Goal: Find specific page/section: Find specific page/section

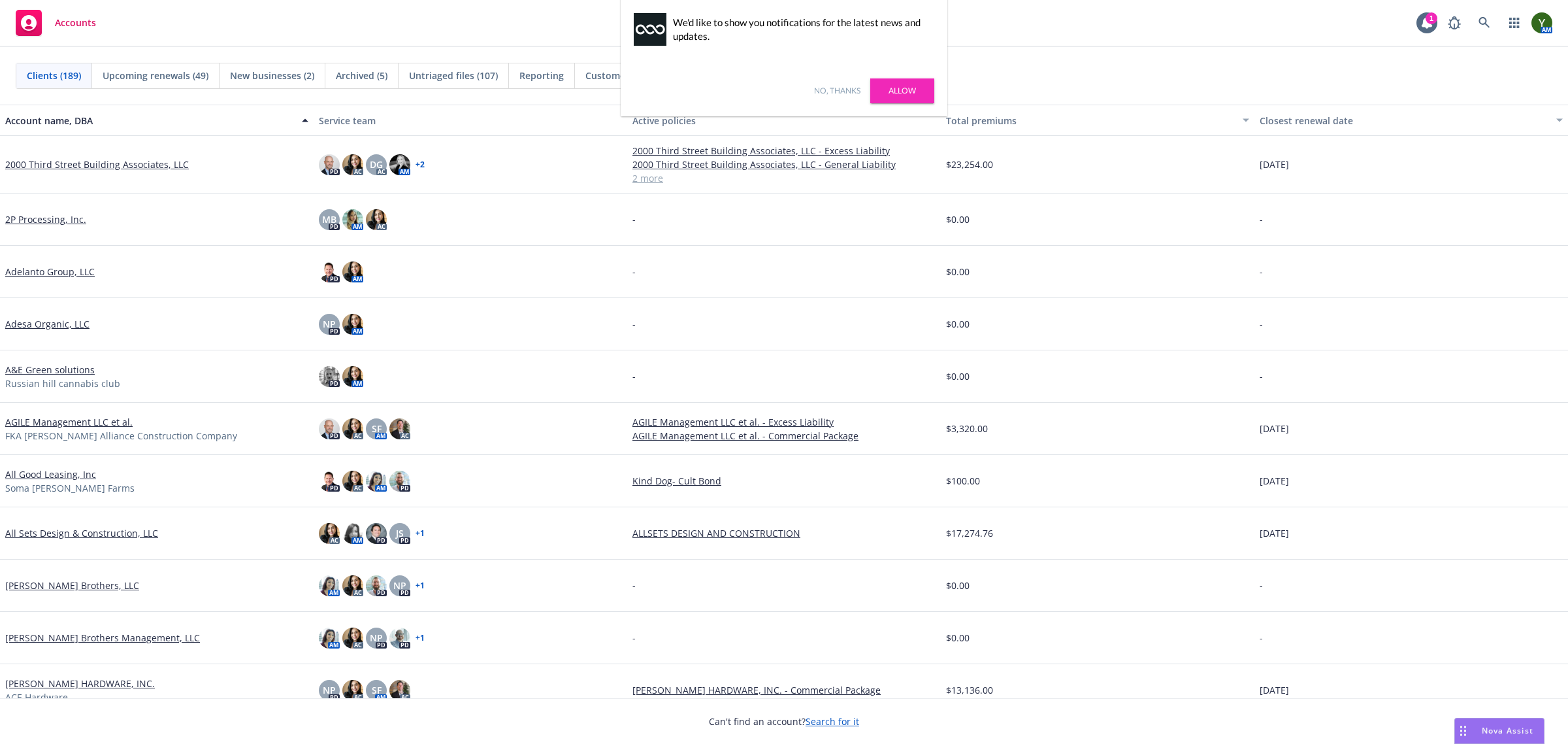
click at [829, 89] on link "No, thanks" at bounding box center [836, 91] width 46 height 12
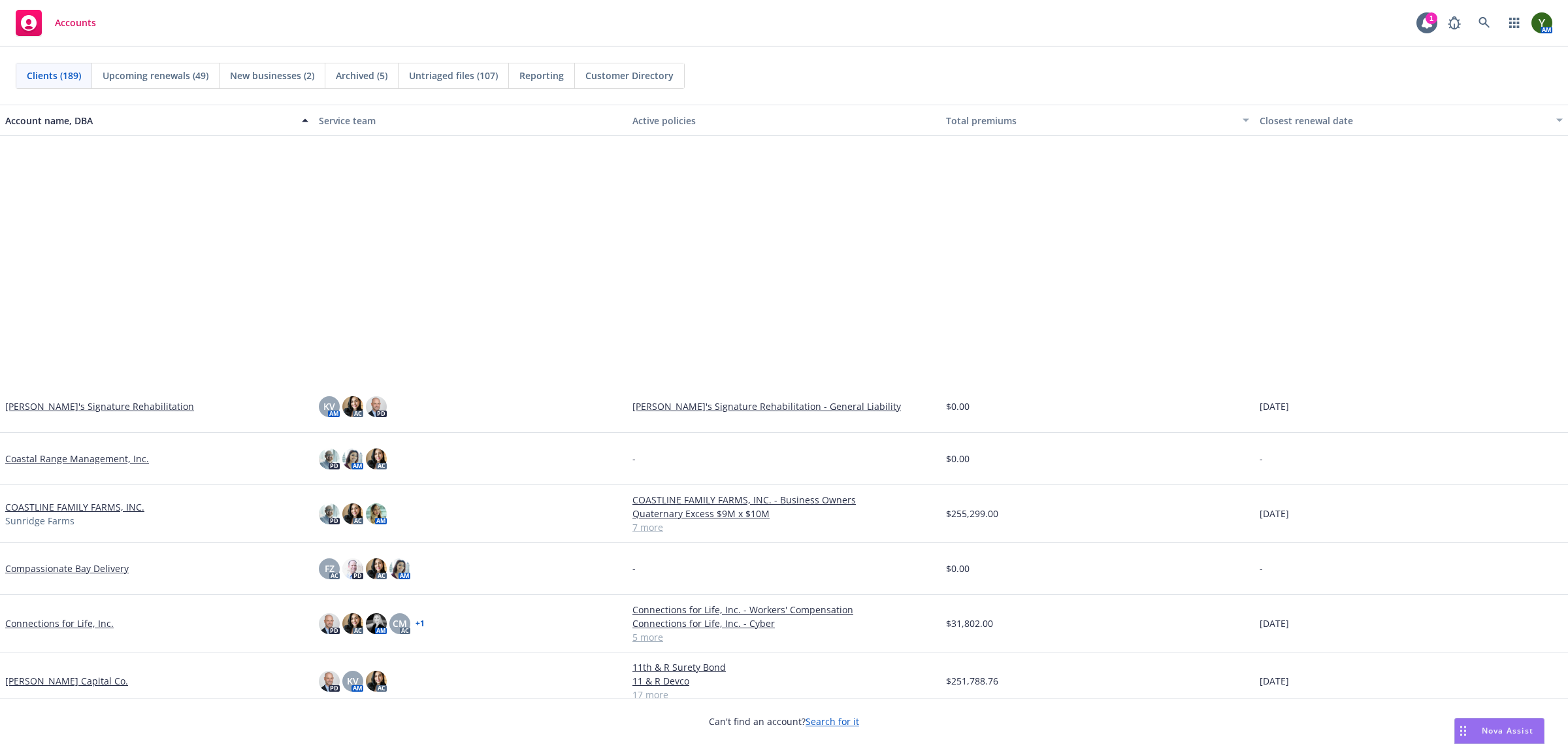
scroll to position [2069, 0]
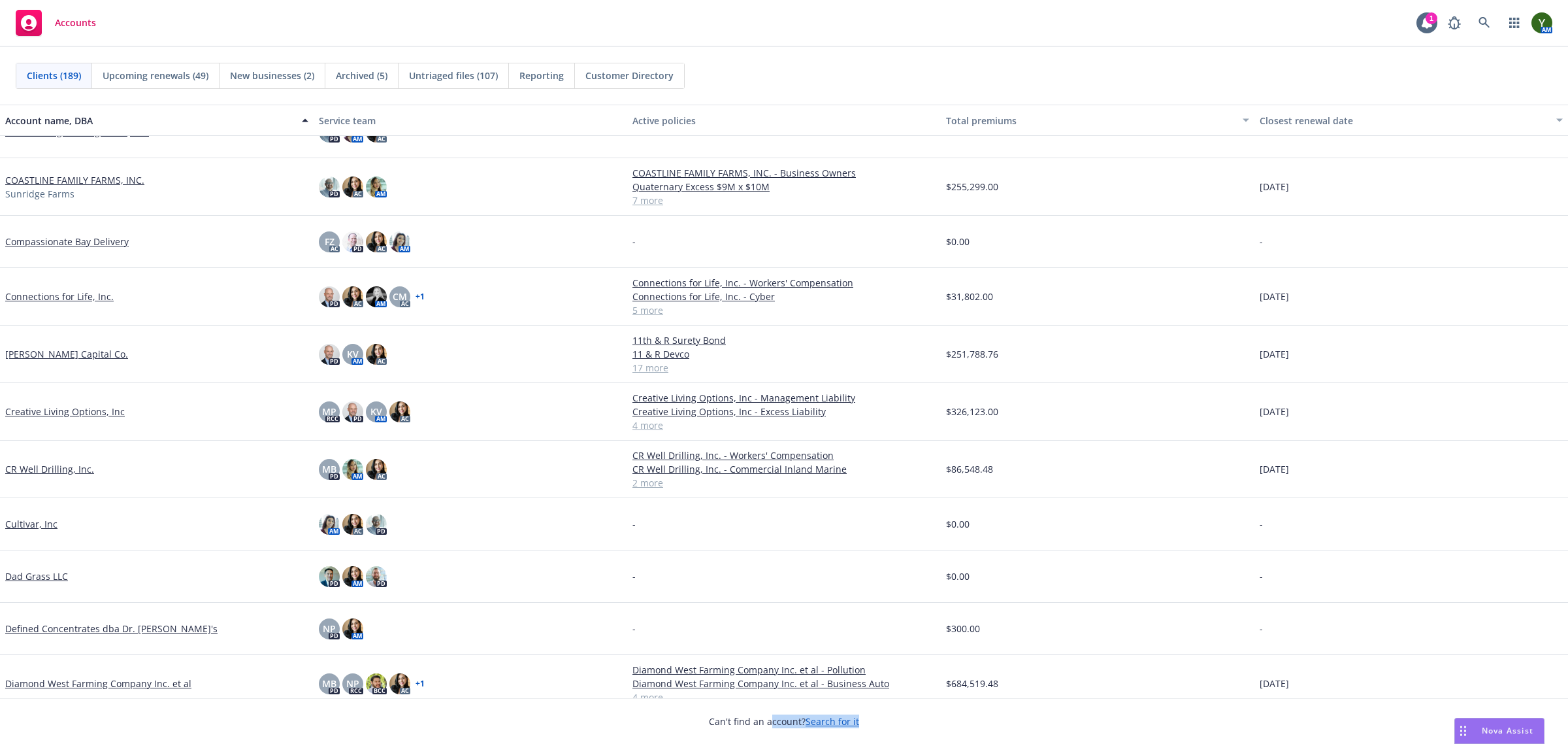
drag, startPoint x: 769, startPoint y: 722, endPoint x: 994, endPoint y: 756, distance: 227.6
click at [994, 743] on html "Accounts 1 AM Clients (189) Upcoming renewals (49) New businesses (2) Archived …" at bounding box center [784, 372] width 1568 height 744
click at [915, 717] on div "Can't find an account? Search for it" at bounding box center [784, 713] width 1568 height 30
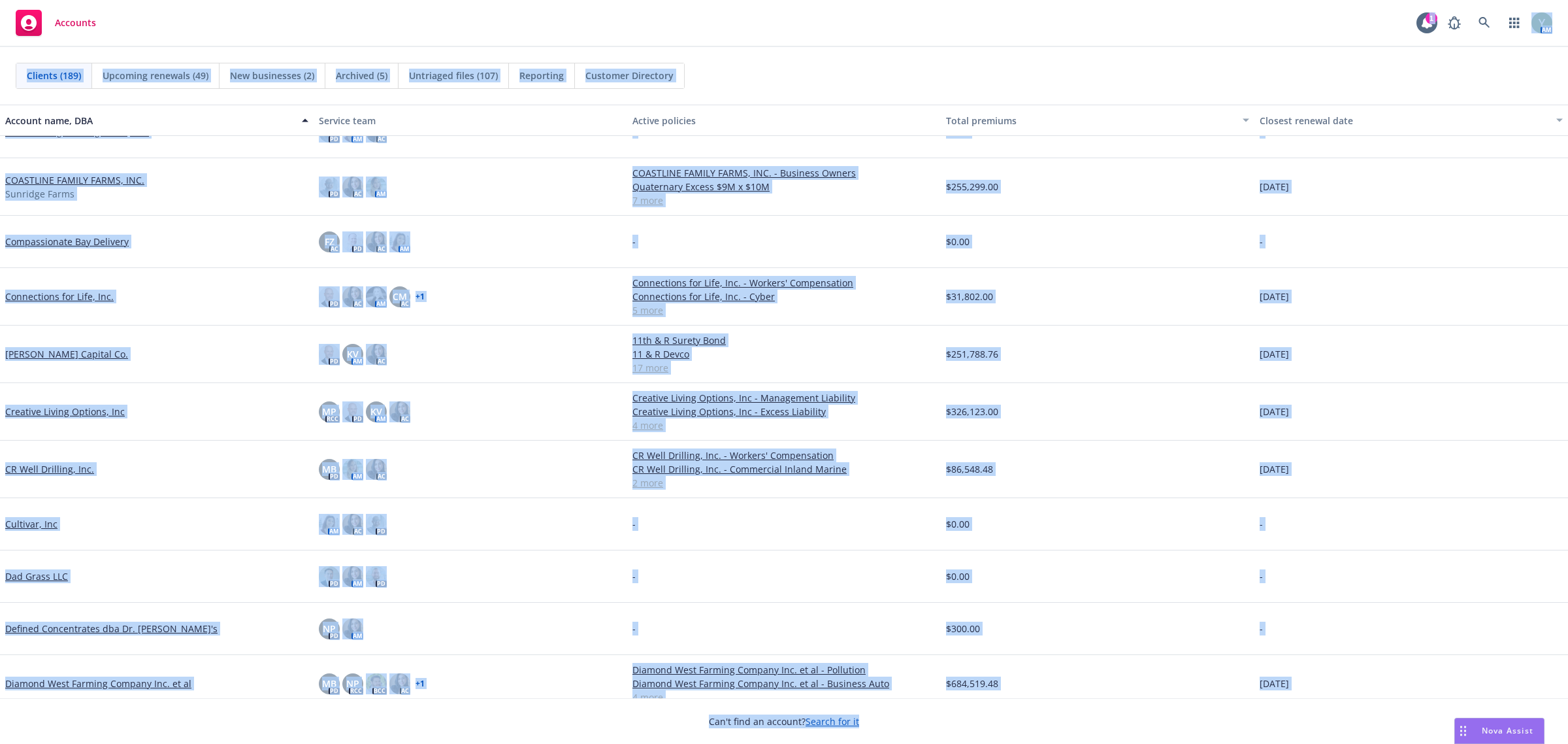
drag, startPoint x: 885, startPoint y: 723, endPoint x: 702, endPoint y: -2, distance: 747.7
click at [702, 0] on html "Accounts 1 AM Clients (189) Upcoming renewals (49) New businesses (2) Archived …" at bounding box center [784, 372] width 1568 height 744
click at [737, 17] on div "Accounts 1 AM" at bounding box center [784, 23] width 1568 height 47
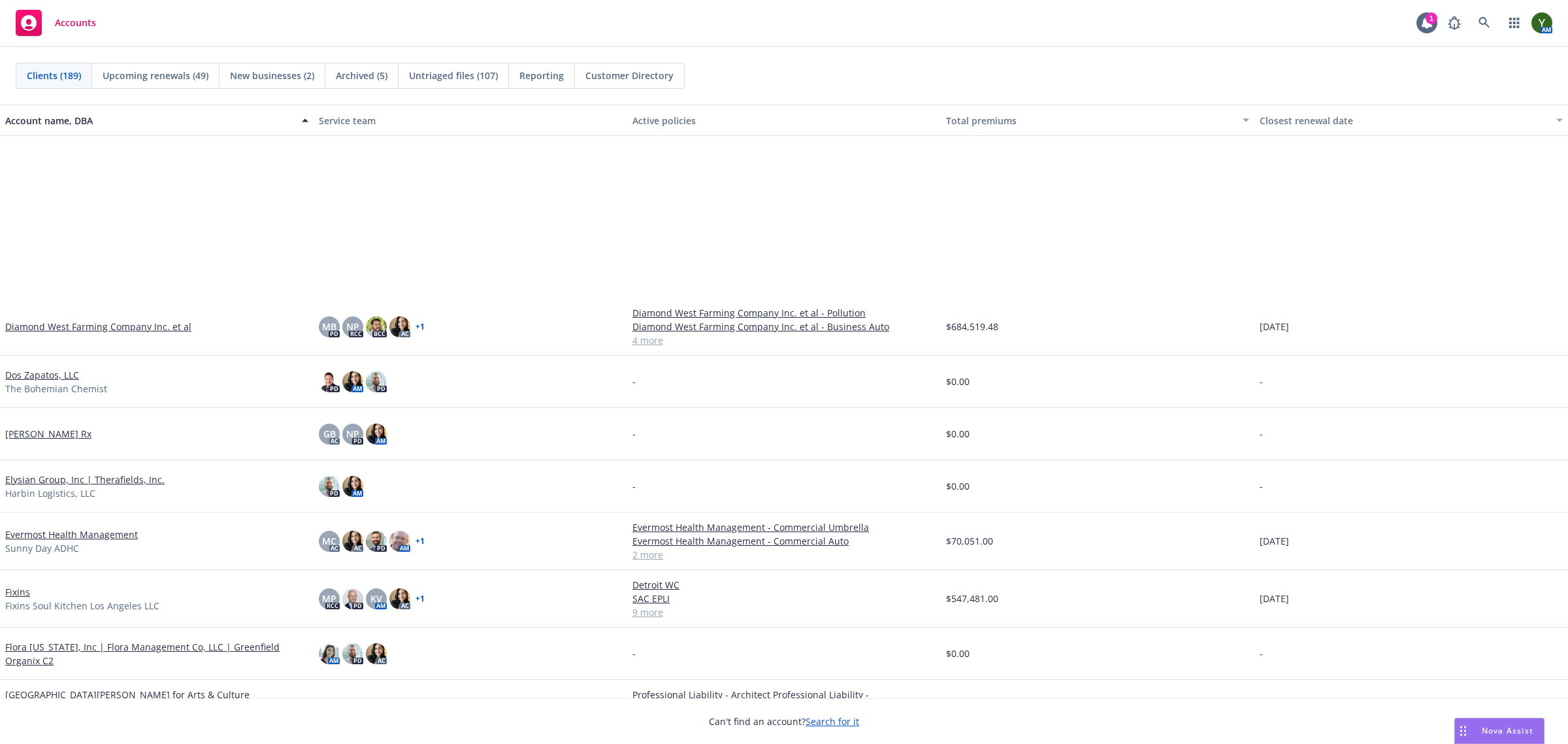
scroll to position [2669, 0]
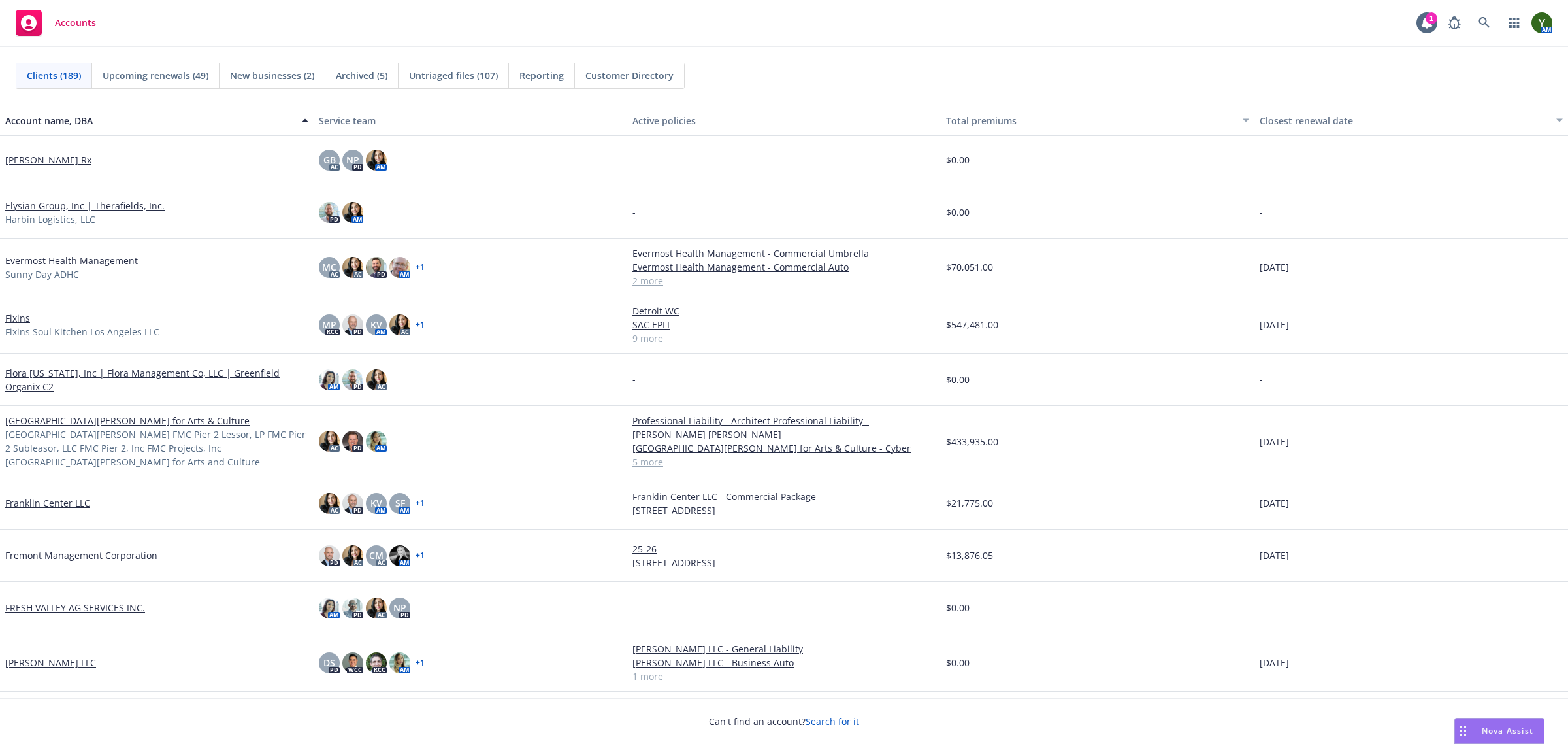
click at [774, 231] on div "-" at bounding box center [784, 213] width 313 height 52
